Goal: Task Accomplishment & Management: Manage account settings

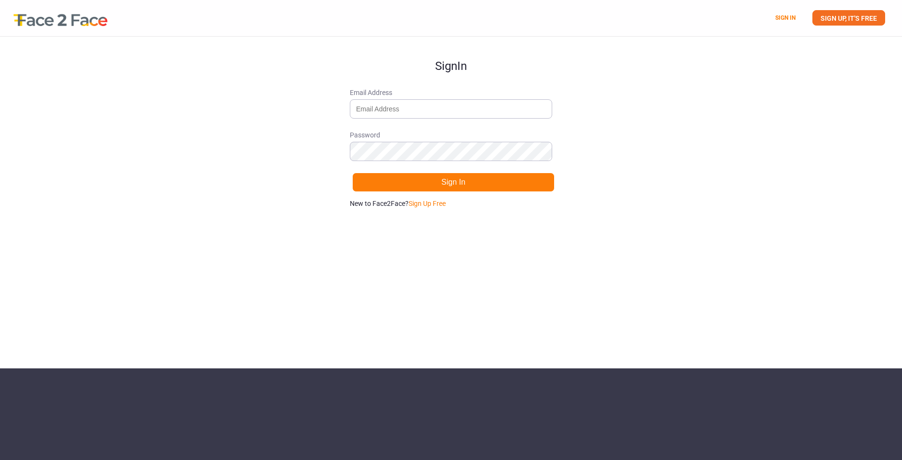
drag, startPoint x: 0, startPoint y: 0, endPoint x: 109, endPoint y: 12, distance: 109.6
click at [88, 22] on div at bounding box center [55, 18] width 111 height 36
